Goal: Find specific page/section: Find specific page/section

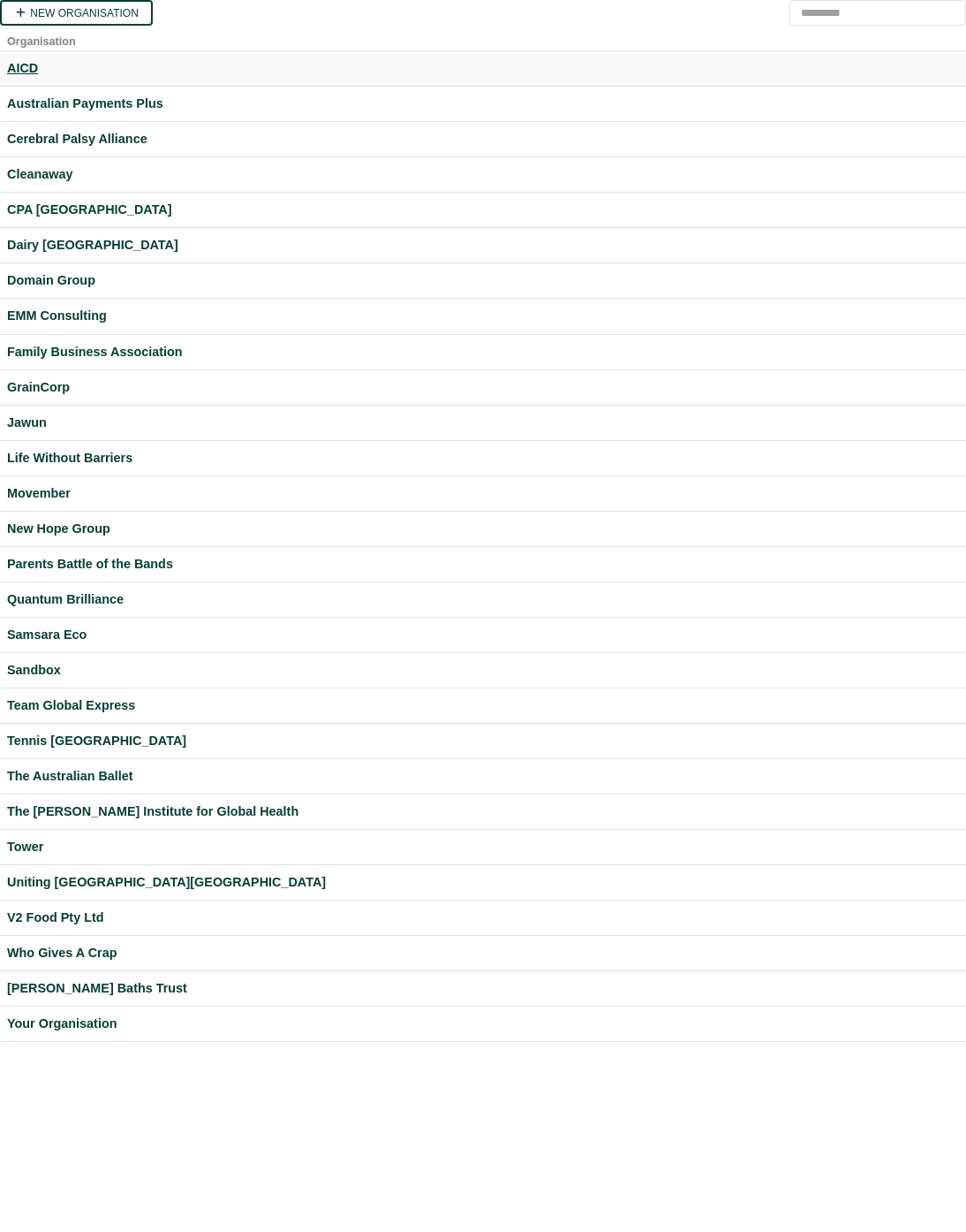
click at [33, 77] on div "AICD" at bounding box center [483, 68] width 952 height 20
